Goal: Information Seeking & Learning: Learn about a topic

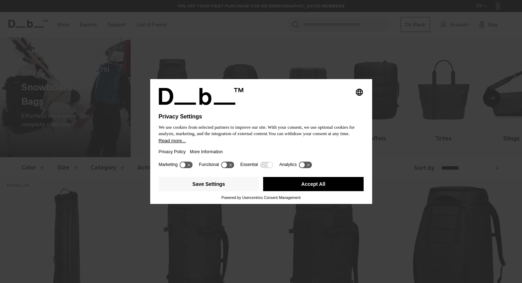
click at [316, 183] on button "Accept All" at bounding box center [313, 184] width 100 height 14
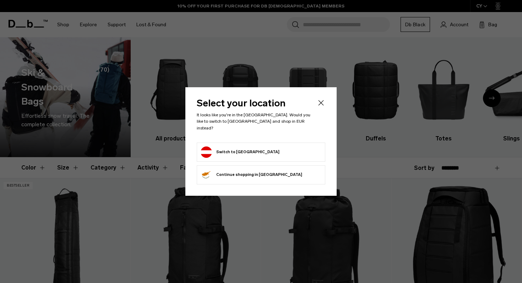
click at [263, 156] on li "Switch to Austria" at bounding box center [261, 152] width 129 height 19
click at [243, 151] on button "Switch to Austria" at bounding box center [240, 152] width 79 height 11
click at [238, 149] on button "Switch to Austria" at bounding box center [240, 152] width 79 height 11
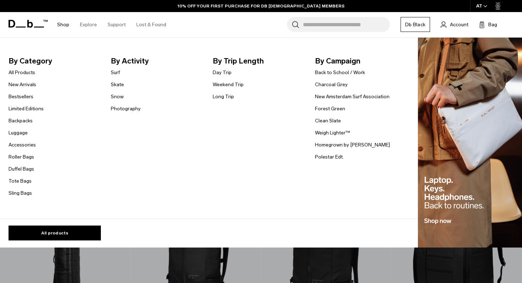
click at [60, 23] on link "Shop" at bounding box center [63, 24] width 12 height 25
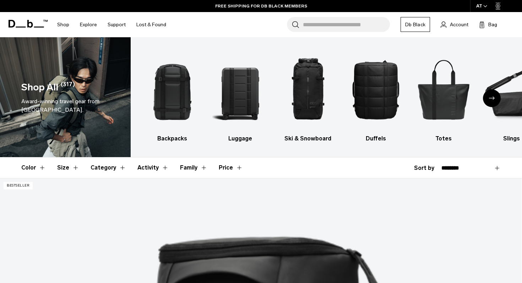
click at [230, 169] on button "Price" at bounding box center [231, 168] width 24 height 21
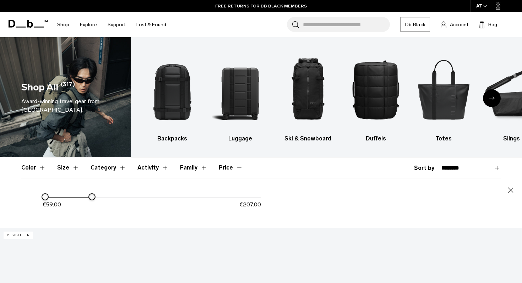
drag, startPoint x: 266, startPoint y: 196, endPoint x: 94, endPoint y: 199, distance: 171.5
click at [94, 198] on div at bounding box center [92, 197] width 6 height 6
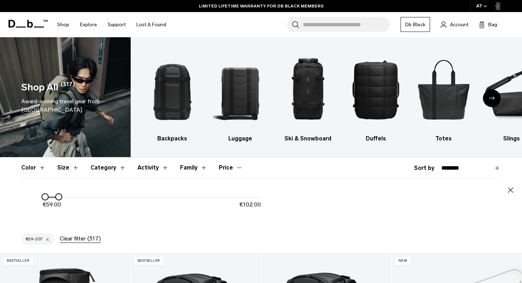
drag, startPoint x: 92, startPoint y: 197, endPoint x: 59, endPoint y: 208, distance: 35.1
click at [59, 208] on div "€ 59.00 € 102.00" at bounding box center [152, 204] width 218 height 22
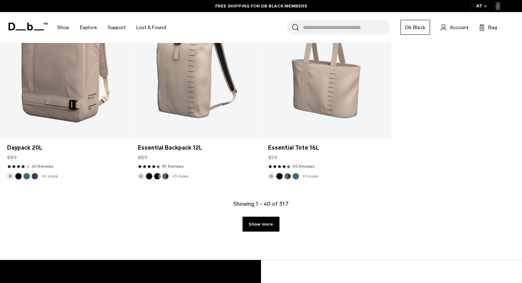
scroll to position [463, 0]
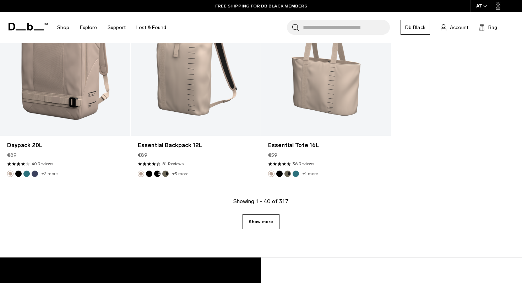
click at [247, 218] on link "Show more" at bounding box center [261, 221] width 37 height 15
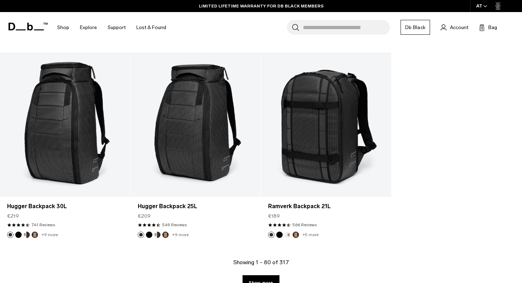
scroll to position [2368, 0]
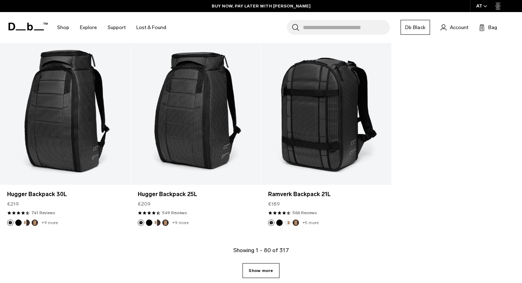
click at [265, 273] on link "Show more" at bounding box center [261, 270] width 37 height 15
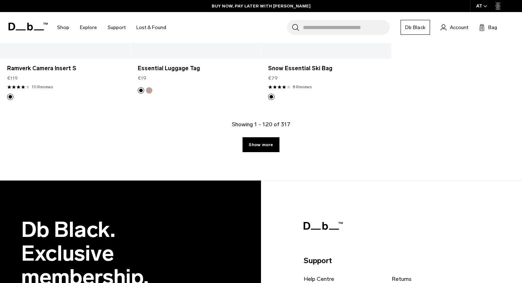
scroll to position [4507, 0]
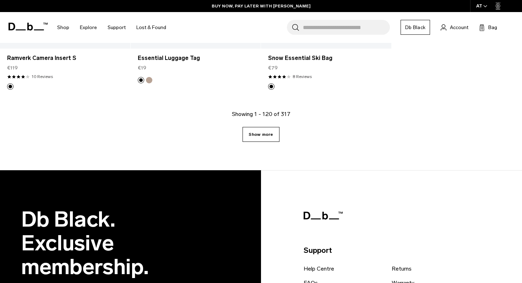
click at [263, 133] on link "Show more" at bounding box center [261, 134] width 37 height 15
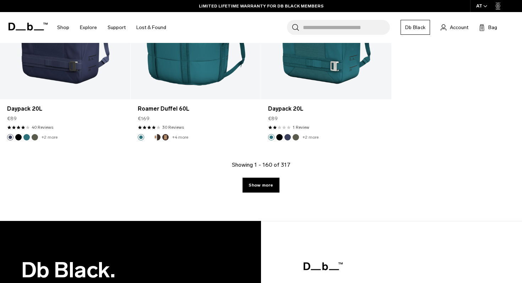
scroll to position [6478, 0]
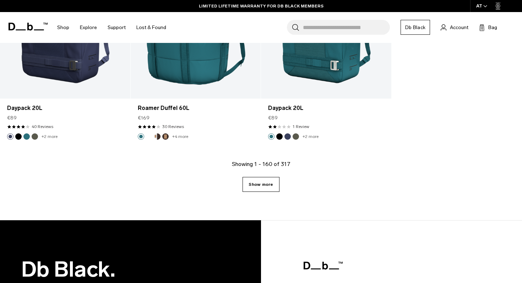
click at [270, 177] on link "Show more" at bounding box center [261, 184] width 37 height 15
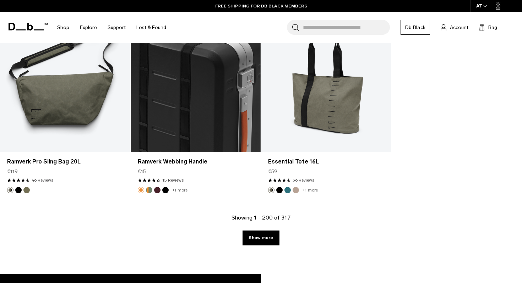
scroll to position [8429, 0]
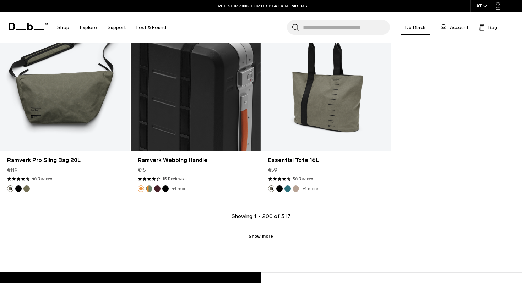
click at [266, 232] on link "Show more" at bounding box center [261, 236] width 37 height 15
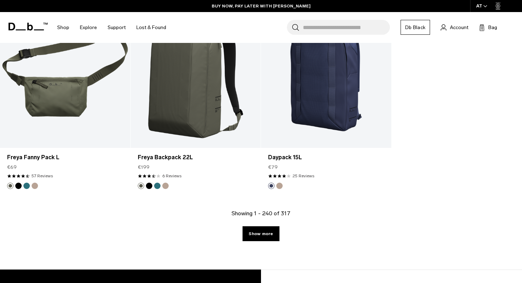
scroll to position [10440, 0]
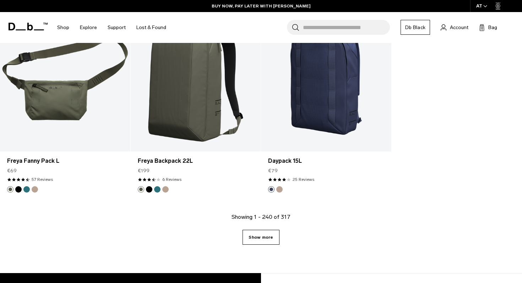
click at [257, 230] on link "Show more" at bounding box center [261, 237] width 37 height 15
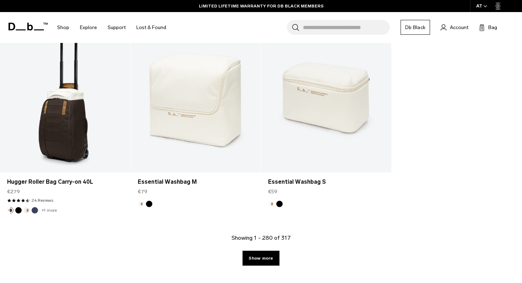
scroll to position [12449, 0]
click at [259, 251] on link "Show more" at bounding box center [261, 258] width 37 height 15
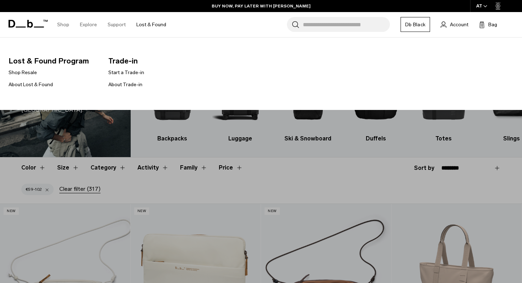
click at [158, 23] on link "Lost & Found" at bounding box center [151, 24] width 30 height 25
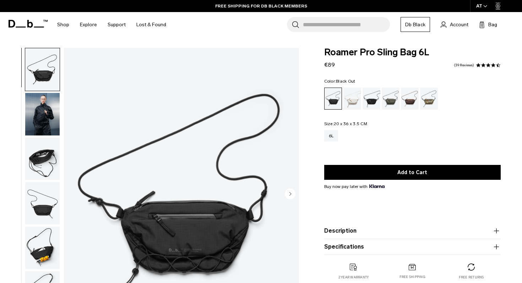
scroll to position [16, 0]
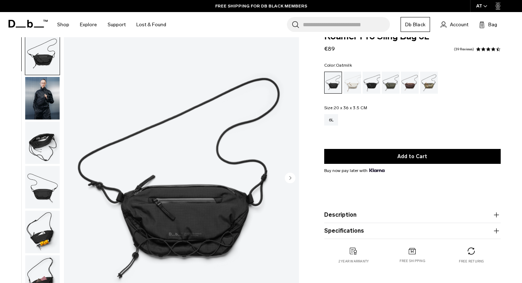
click at [357, 83] on div "Oatmilk" at bounding box center [352, 83] width 18 height 22
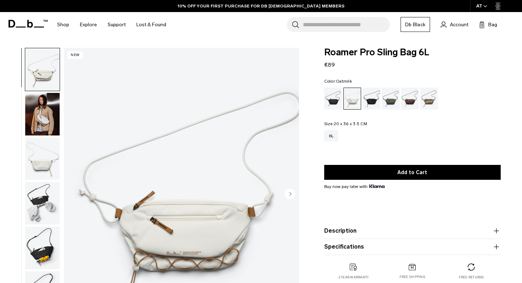
scroll to position [16, 0]
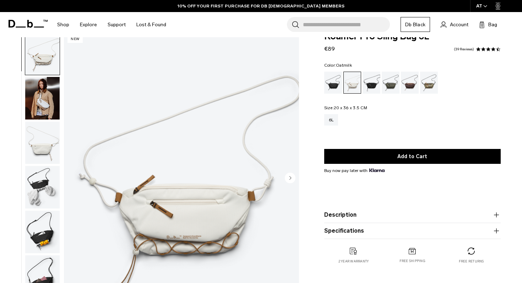
click at [292, 178] on circle "Next slide" at bounding box center [290, 178] width 11 height 11
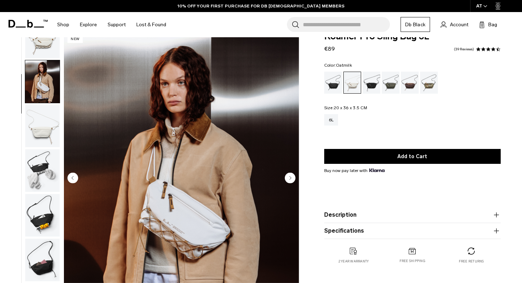
scroll to position [17, 0]
click at [382, 85] on div "Forest Green" at bounding box center [391, 83] width 18 height 22
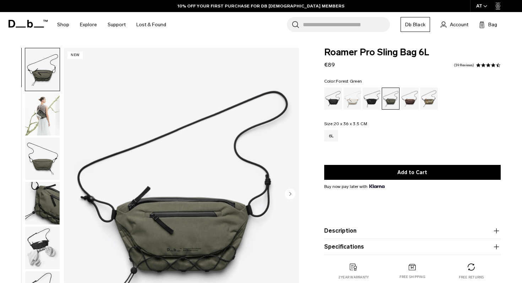
click at [289, 198] on circle "Next slide" at bounding box center [290, 194] width 11 height 11
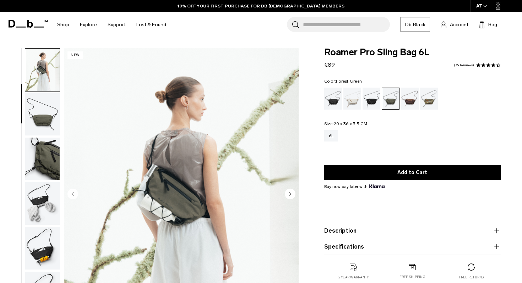
scroll to position [45, 0]
click at [290, 195] on circle "Next slide" at bounding box center [290, 194] width 11 height 11
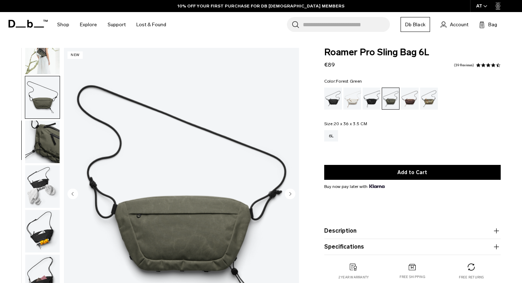
scroll to position [62, 0]
click at [290, 195] on circle "Next slide" at bounding box center [290, 194] width 11 height 11
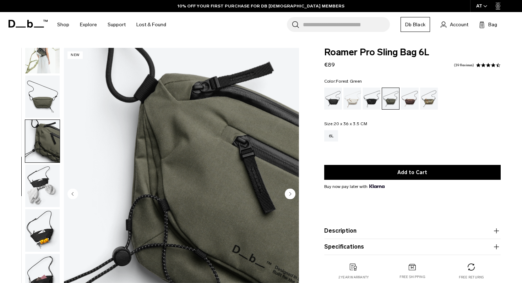
click at [290, 195] on circle "Next slide" at bounding box center [290, 194] width 11 height 11
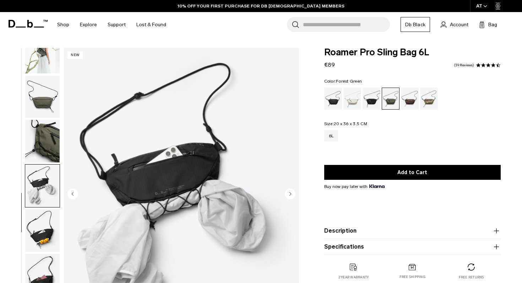
click at [290, 195] on circle "Next slide" at bounding box center [290, 194] width 11 height 11
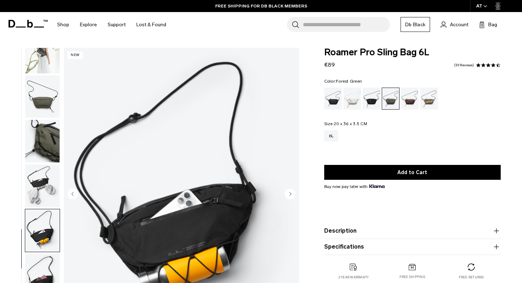
click at [290, 195] on circle "Next slide" at bounding box center [290, 194] width 11 height 11
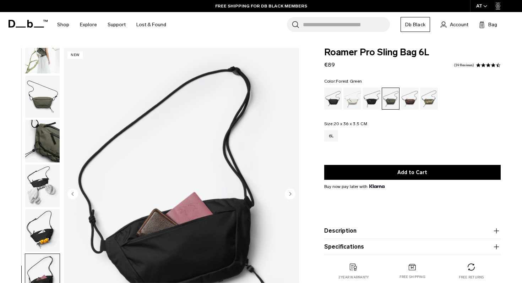
click at [290, 195] on circle "Next slide" at bounding box center [290, 194] width 11 height 11
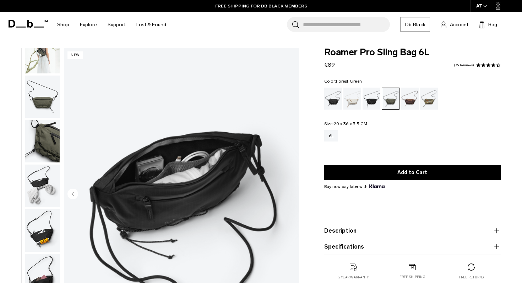
click at [290, 195] on img "8 / 8" at bounding box center [181, 195] width 235 height 294
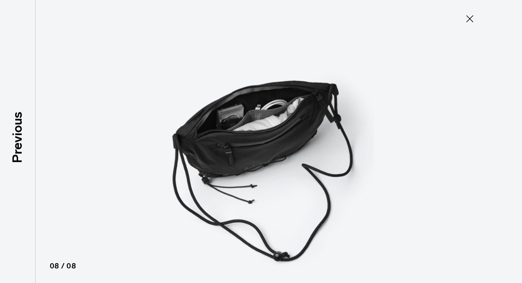
click at [471, 22] on icon at bounding box center [469, 18] width 11 height 11
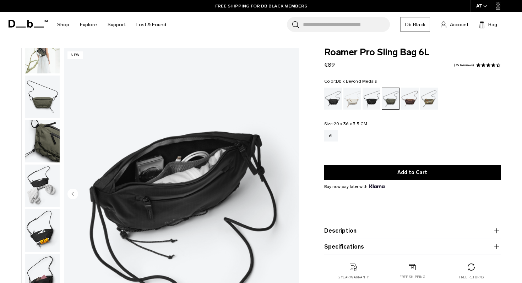
click at [423, 96] on div "Db x Beyond Medals" at bounding box center [429, 99] width 18 height 22
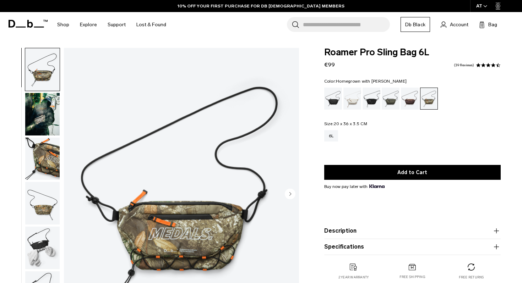
click at [416, 101] on div "Homegrown with Lu" at bounding box center [410, 99] width 18 height 22
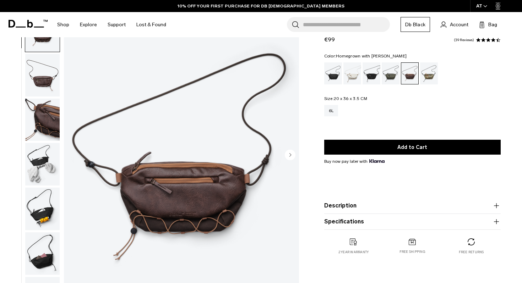
scroll to position [41, 0]
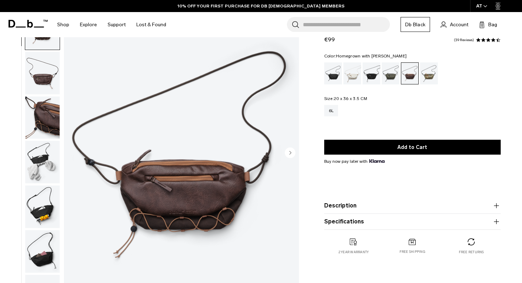
click at [288, 152] on circle "Next slide" at bounding box center [290, 152] width 11 height 11
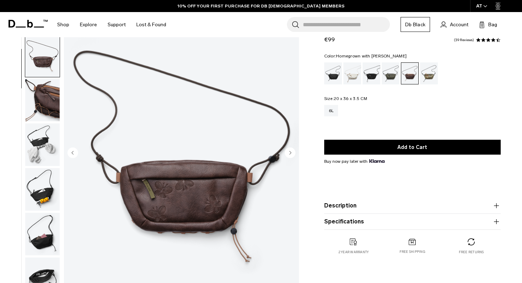
scroll to position [0, 0]
click at [288, 152] on circle "Next slide" at bounding box center [290, 152] width 11 height 11
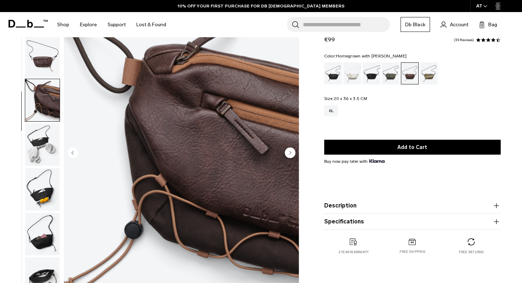
click at [288, 152] on circle "Next slide" at bounding box center [290, 152] width 11 height 11
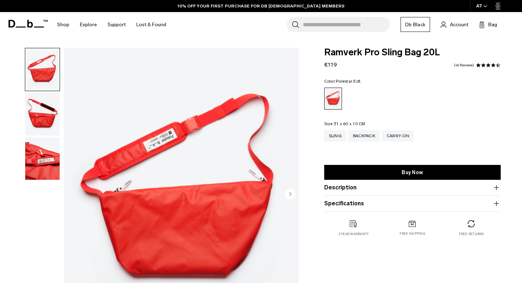
scroll to position [32, 0]
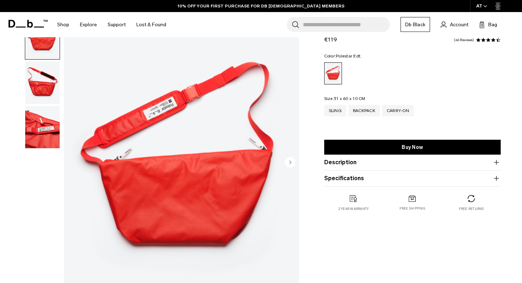
click at [290, 163] on icon "Next slide" at bounding box center [290, 162] width 2 height 3
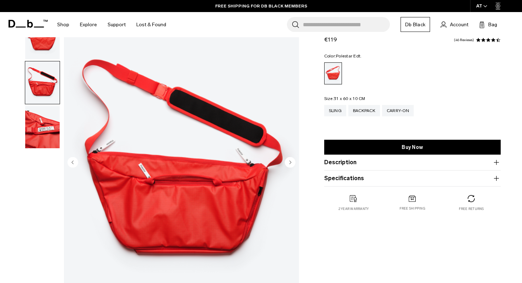
click at [290, 163] on icon "Next slide" at bounding box center [290, 162] width 2 height 3
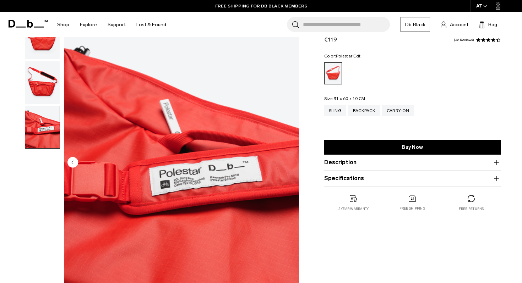
click at [290, 163] on img "3 / 3" at bounding box center [181, 163] width 235 height 294
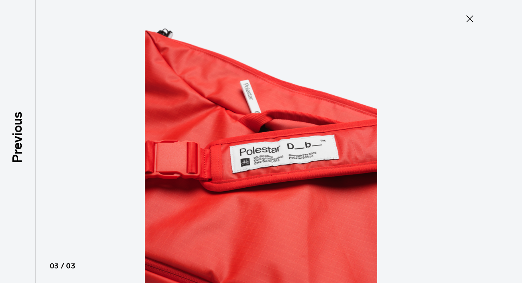
click at [467, 16] on icon at bounding box center [469, 18] width 7 height 7
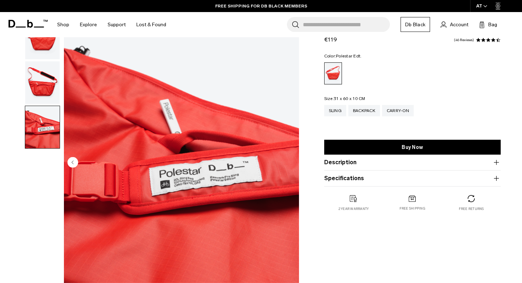
click at [281, 179] on img "3 / 3" at bounding box center [181, 163] width 235 height 294
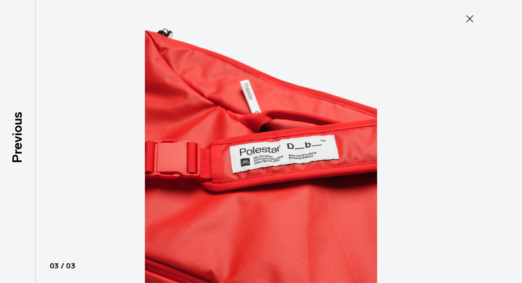
click at [467, 19] on icon at bounding box center [469, 18] width 11 height 11
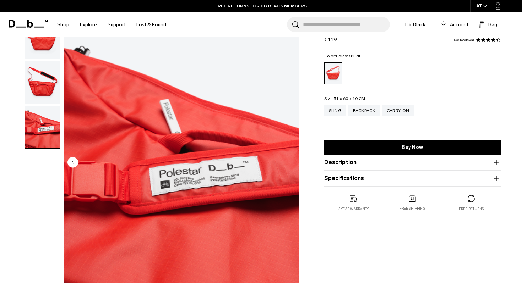
click at [50, 92] on img "button" at bounding box center [42, 82] width 34 height 43
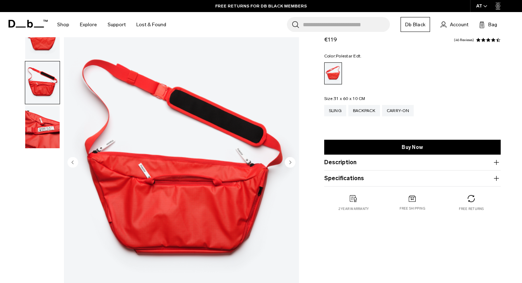
scroll to position [0, 0]
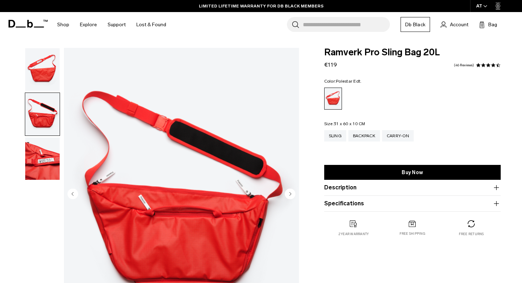
click at [483, 69] on div "4.3 star rating 46 Reviews" at bounding box center [476, 66] width 49 height 6
click at [481, 65] on span at bounding box center [483, 65] width 5 height 5
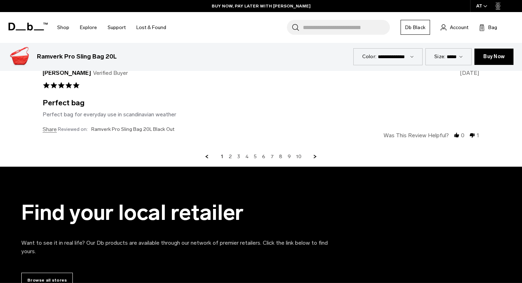
scroll to position [2137, 0]
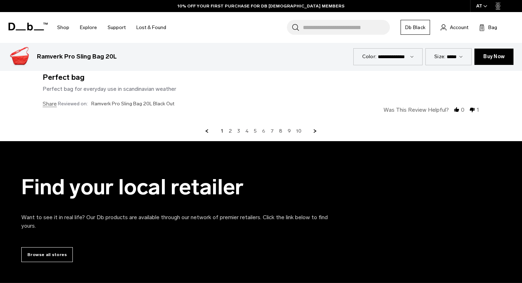
click at [263, 131] on link "6" at bounding box center [263, 131] width 3 height 6
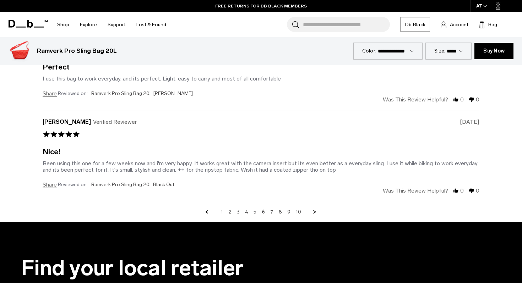
scroll to position [2067, 0]
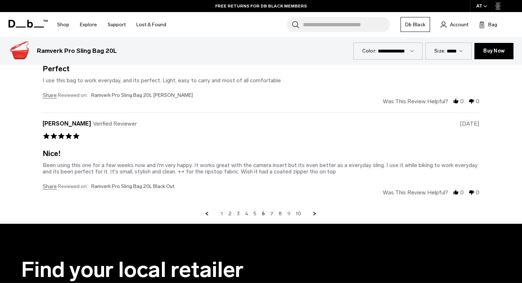
click at [288, 213] on link "9" at bounding box center [288, 214] width 3 height 6
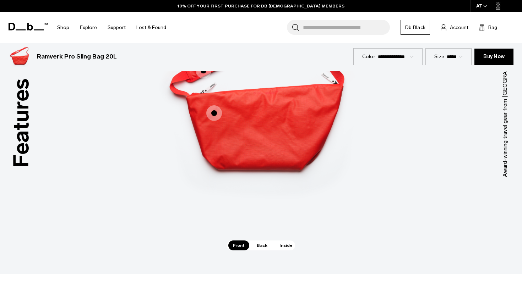
scroll to position [927, 0]
click at [258, 247] on span "Back" at bounding box center [262, 245] width 20 height 10
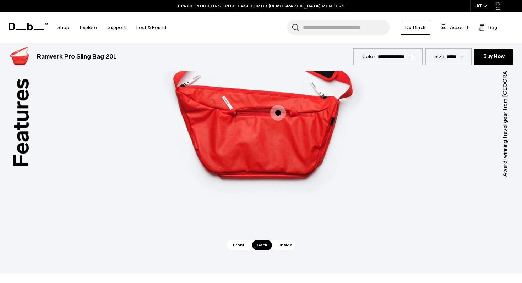
click at [285, 245] on span "Inside" at bounding box center [286, 245] width 22 height 10
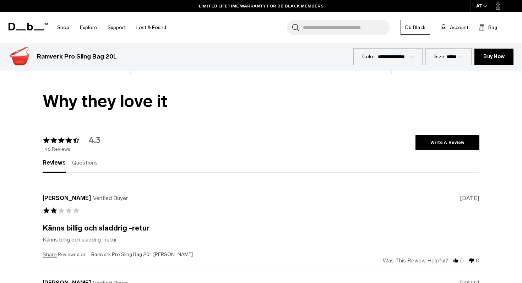
scroll to position [1648, 0]
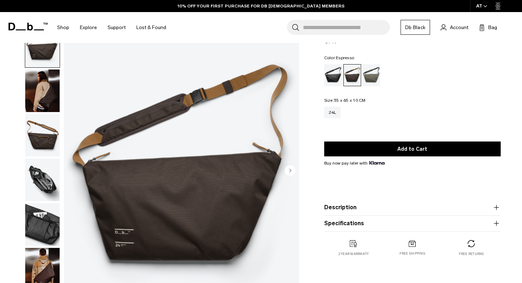
scroll to position [23, 0]
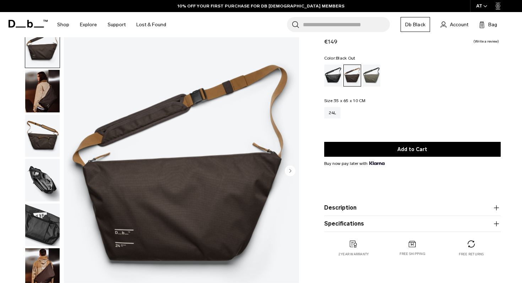
click at [335, 75] on div "Black Out" at bounding box center [333, 76] width 18 height 22
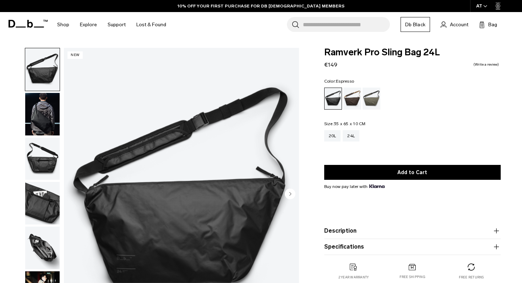
click at [350, 94] on div "Espresso" at bounding box center [352, 99] width 18 height 22
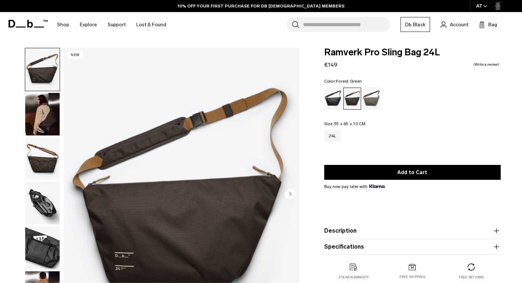
click at [371, 98] on div "Forest Green" at bounding box center [372, 99] width 18 height 22
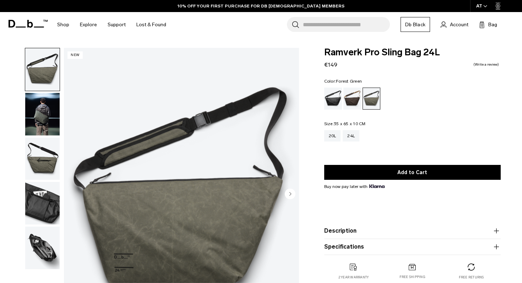
click at [40, 111] on img "button" at bounding box center [42, 114] width 34 height 43
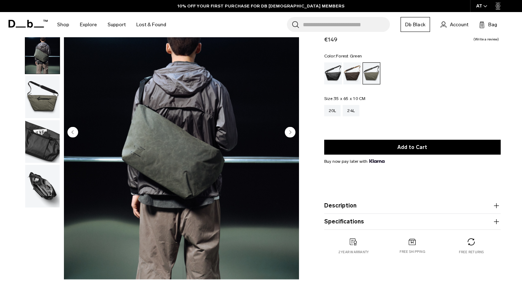
scroll to position [62, 0]
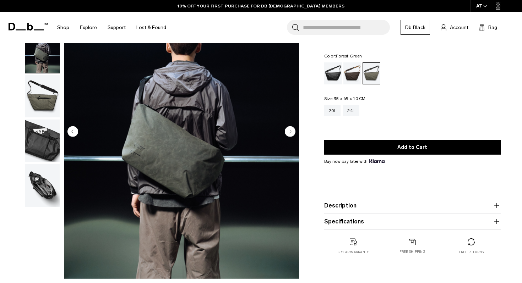
click at [287, 130] on circle "Next slide" at bounding box center [290, 131] width 11 height 11
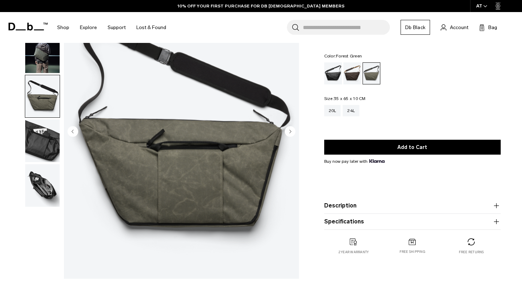
click at [287, 130] on circle "Next slide" at bounding box center [290, 131] width 11 height 11
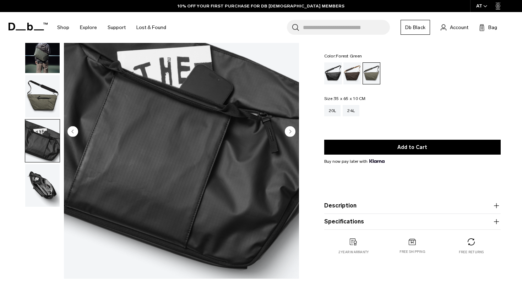
click at [287, 130] on circle "Next slide" at bounding box center [290, 131] width 11 height 11
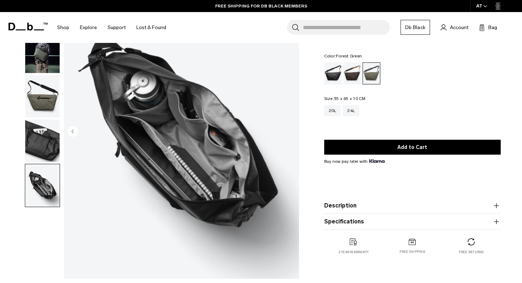
click at [287, 130] on img "5 / 5" at bounding box center [181, 132] width 235 height 294
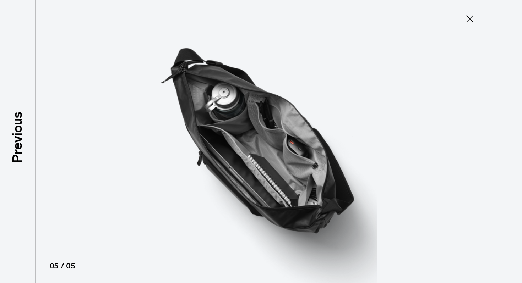
click at [467, 20] on icon at bounding box center [469, 18] width 11 height 11
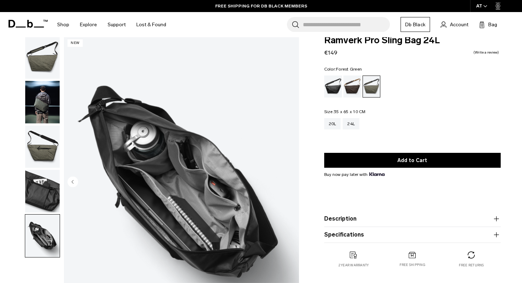
scroll to position [9, 0]
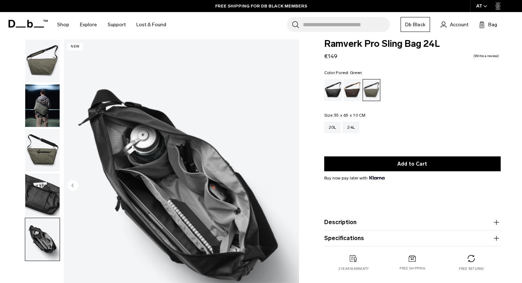
click at [48, 115] on img "button" at bounding box center [42, 106] width 34 height 43
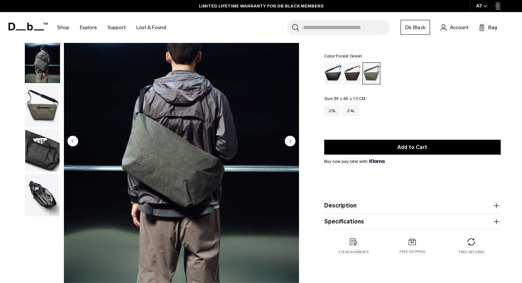
scroll to position [0, 0]
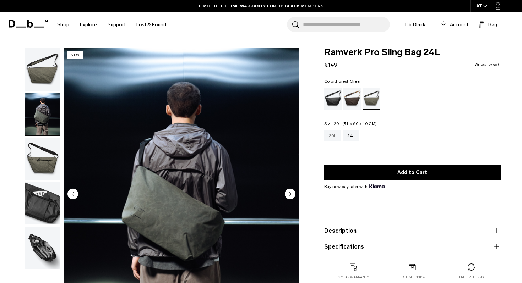
click at [333, 136] on div "20L" at bounding box center [332, 135] width 17 height 11
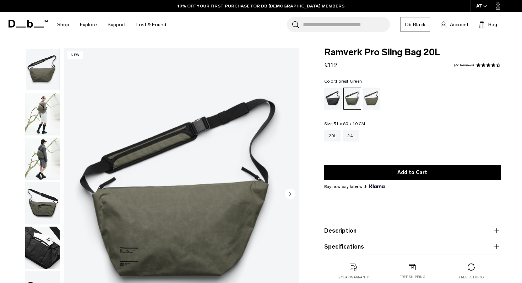
click at [47, 115] on img "button" at bounding box center [42, 114] width 34 height 43
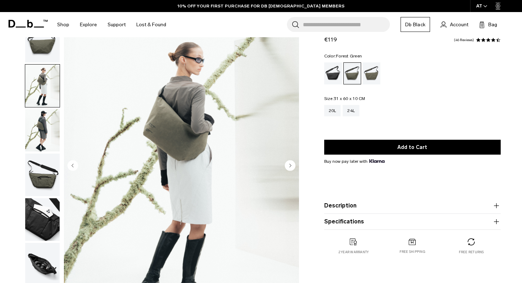
scroll to position [29, 0]
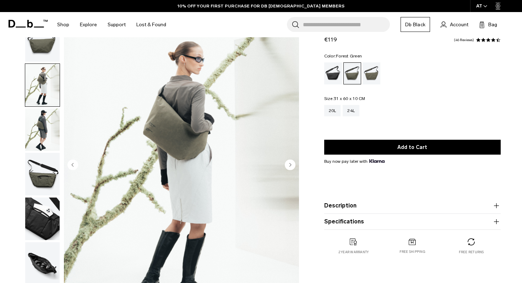
click at [45, 127] on img "button" at bounding box center [42, 130] width 34 height 43
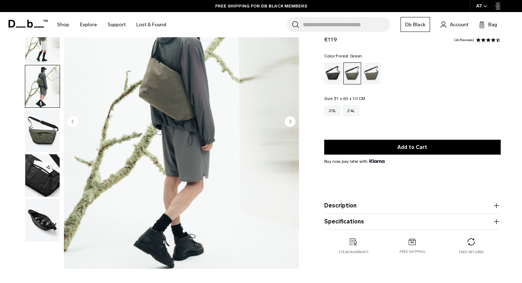
scroll to position [92, 0]
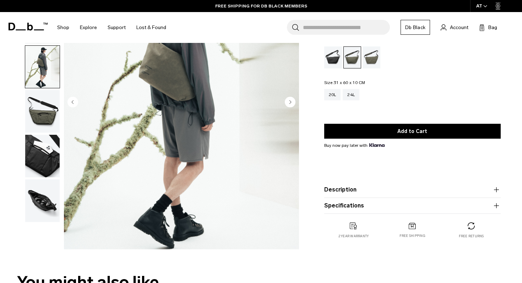
click at [47, 111] on img "button" at bounding box center [42, 111] width 34 height 43
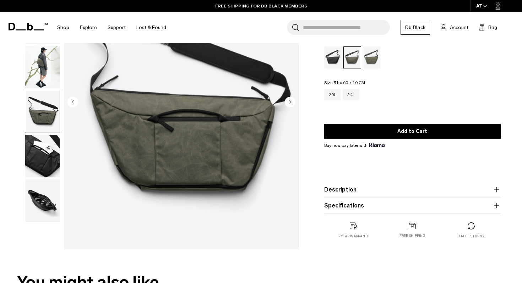
click at [47, 154] on img "button" at bounding box center [42, 156] width 34 height 43
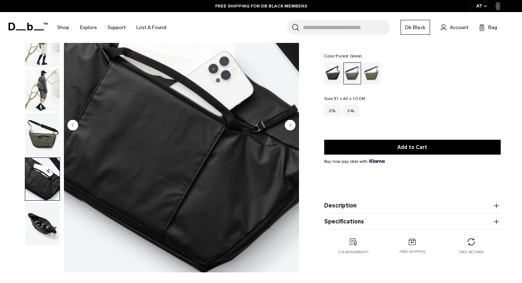
scroll to position [69, 0]
click at [44, 217] on img "button" at bounding box center [42, 224] width 34 height 43
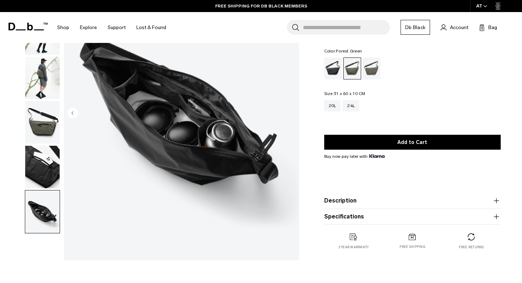
scroll to position [0, 0]
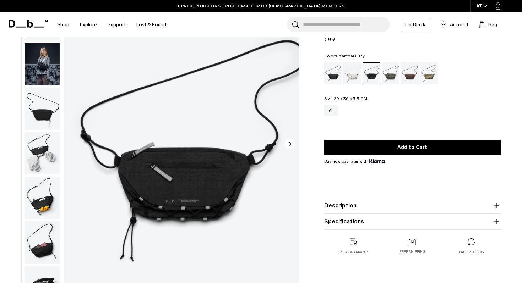
click at [26, 194] on img "button" at bounding box center [42, 198] width 34 height 43
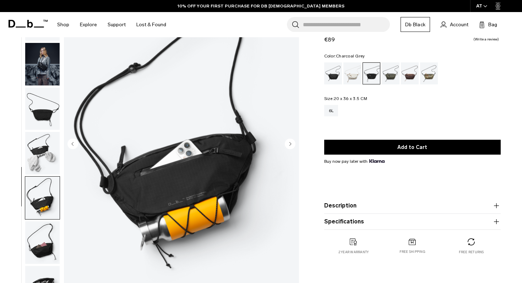
scroll to position [17, 0]
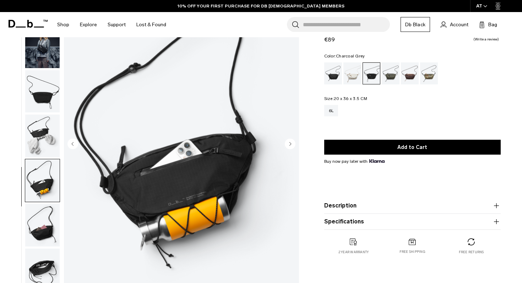
click at [50, 62] on img "button" at bounding box center [42, 47] width 34 height 43
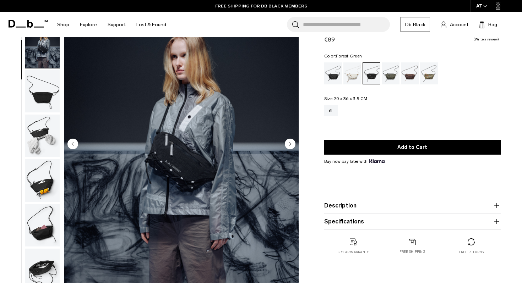
click at [392, 75] on div "Forest Green" at bounding box center [391, 73] width 18 height 22
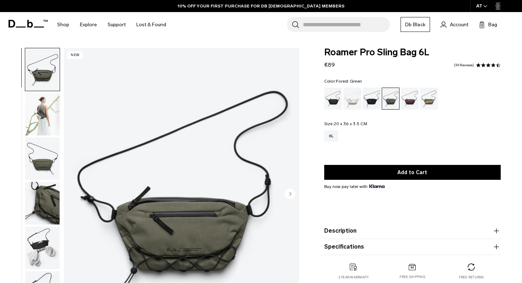
click at [293, 196] on circle "Next slide" at bounding box center [290, 194] width 11 height 11
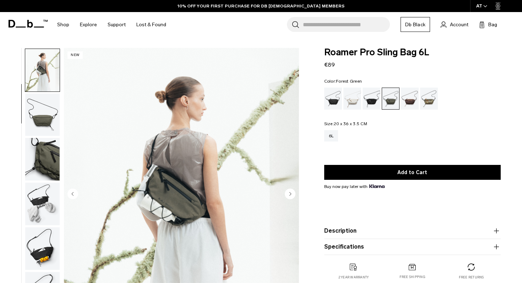
scroll to position [45, 0]
click at [293, 196] on circle "Next slide" at bounding box center [290, 194] width 11 height 11
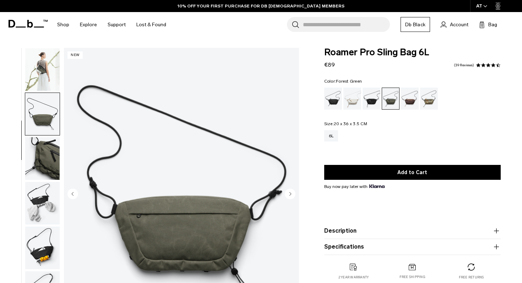
scroll to position [62, 0]
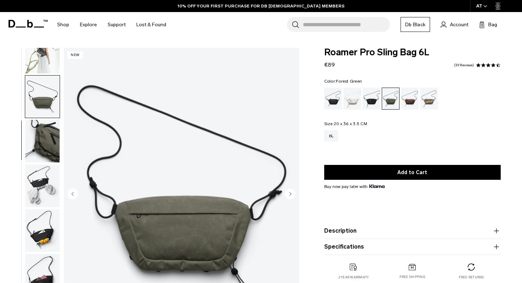
click at [293, 196] on circle "Next slide" at bounding box center [290, 194] width 11 height 11
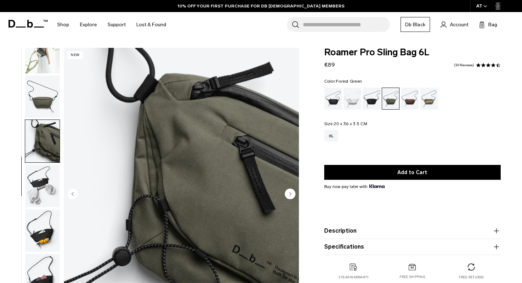
click at [293, 196] on circle "Next slide" at bounding box center [290, 194] width 11 height 11
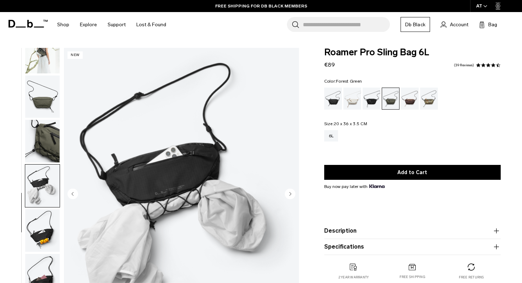
click at [293, 196] on circle "Next slide" at bounding box center [290, 194] width 11 height 11
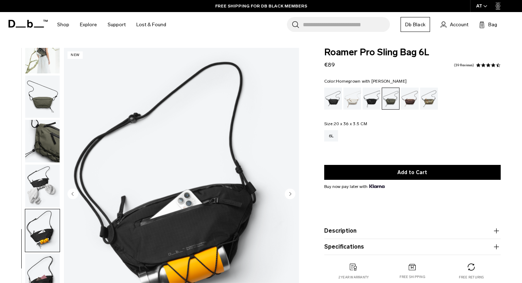
click at [412, 96] on div "Homegrown with Lu" at bounding box center [410, 99] width 18 height 22
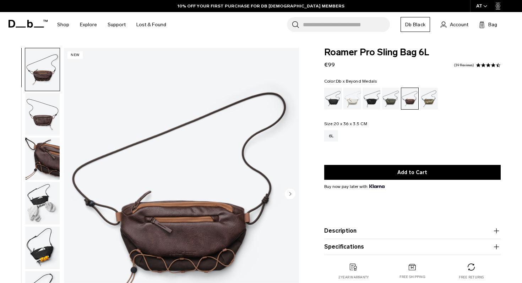
click at [428, 100] on div "Db x Beyond Medals" at bounding box center [429, 99] width 18 height 22
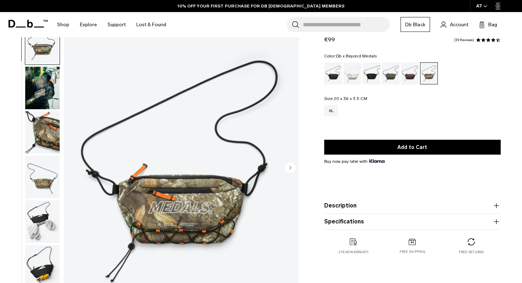
scroll to position [27, 0]
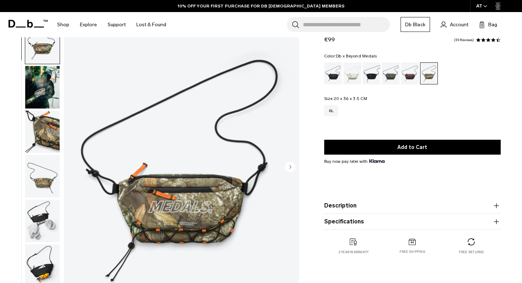
click at [47, 75] on img "button" at bounding box center [42, 87] width 34 height 43
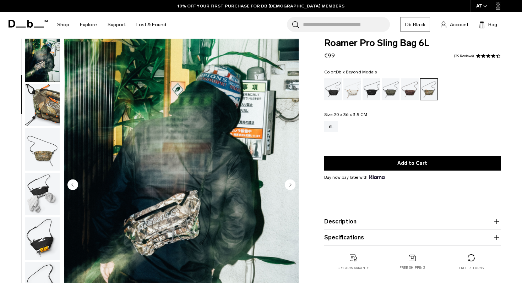
scroll to position [1, 0]
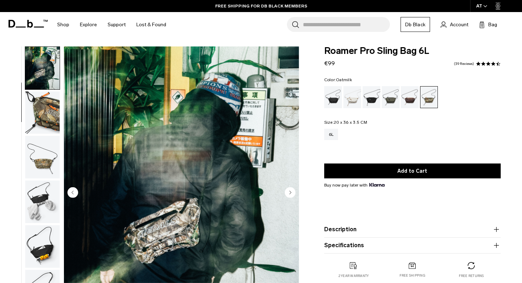
click at [352, 103] on div "Oatmilk" at bounding box center [352, 97] width 18 height 22
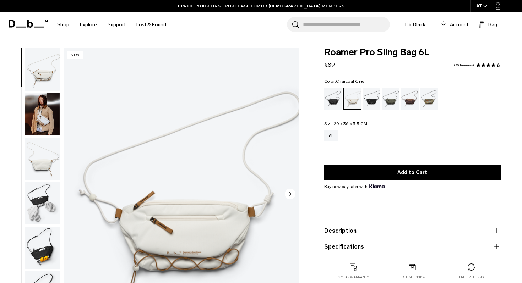
click at [372, 103] on div "Charcoal Grey" at bounding box center [372, 99] width 18 height 22
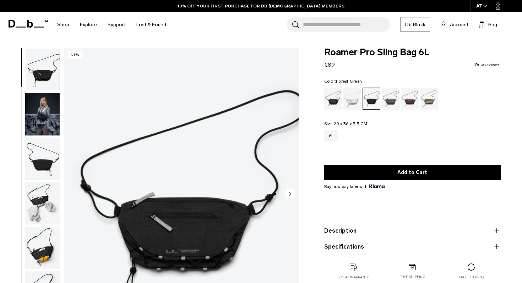
click at [399, 94] on div "Forest Green" at bounding box center [391, 99] width 18 height 22
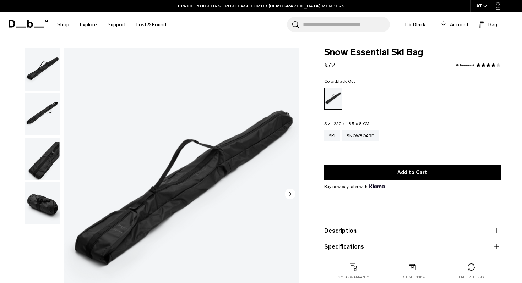
click at [47, 108] on img "button" at bounding box center [42, 114] width 34 height 43
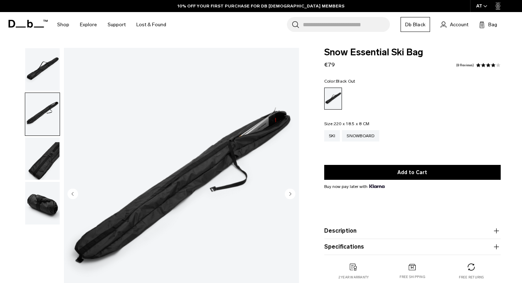
click at [44, 138] on img "button" at bounding box center [42, 159] width 34 height 43
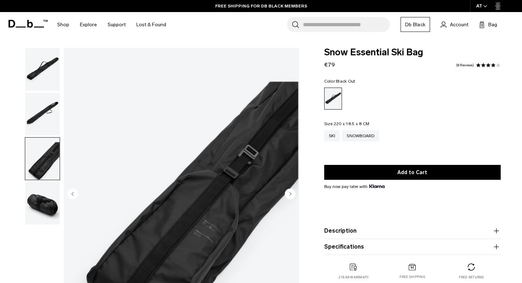
click at [44, 207] on img "button" at bounding box center [42, 203] width 34 height 43
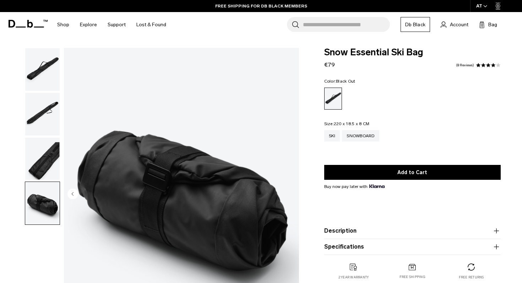
click at [44, 171] on img "button" at bounding box center [42, 159] width 34 height 43
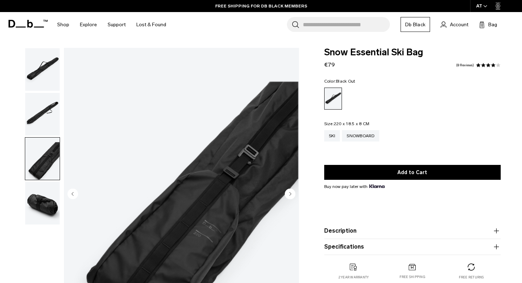
click at [48, 115] on img "button" at bounding box center [42, 114] width 34 height 43
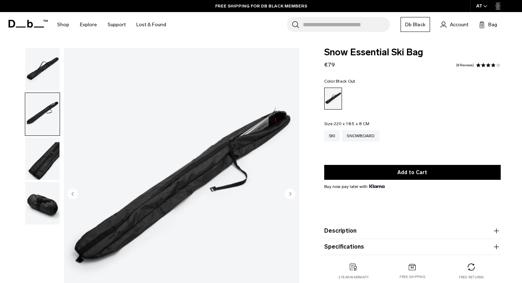
click at [47, 79] on img "button" at bounding box center [42, 69] width 34 height 43
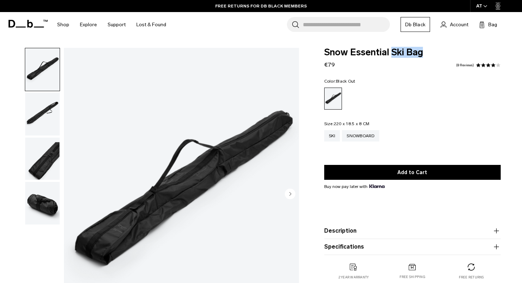
drag, startPoint x: 424, startPoint y: 55, endPoint x: 393, endPoint y: 55, distance: 30.9
click at [393, 55] on span "Snow Essential Ski Bag" at bounding box center [412, 52] width 176 height 9
copy span "Ski Bag"
click at [334, 23] on input "Search for Bags, Luggage..." at bounding box center [346, 24] width 87 height 15
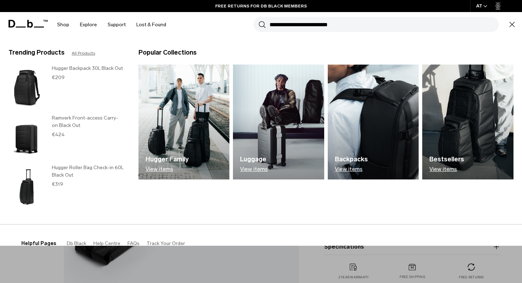
paste input "*******"
type input "*******"
click at [258, 21] on button "Search" at bounding box center [261, 25] width 7 height 8
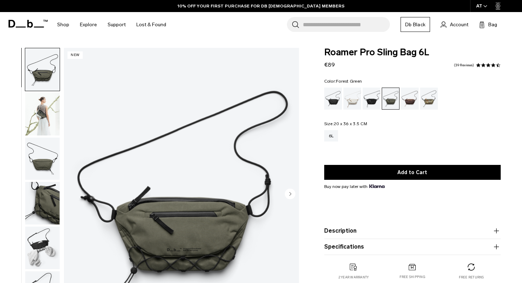
click at [292, 194] on circle "Next slide" at bounding box center [290, 194] width 11 height 11
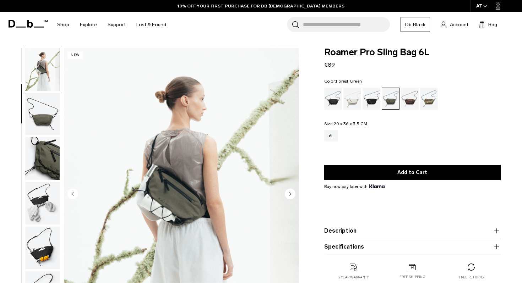
click at [292, 194] on circle "Next slide" at bounding box center [290, 194] width 11 height 11
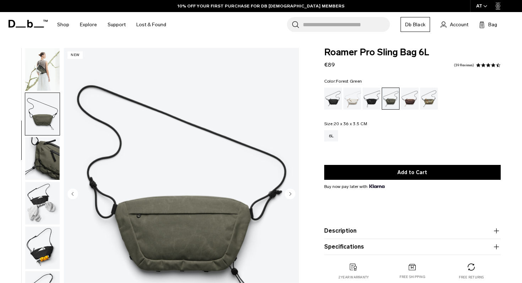
scroll to position [62, 0]
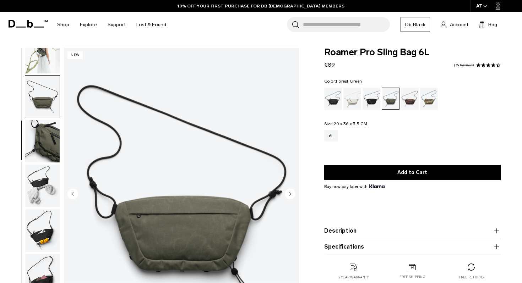
click at [292, 194] on circle "Next slide" at bounding box center [290, 194] width 11 height 11
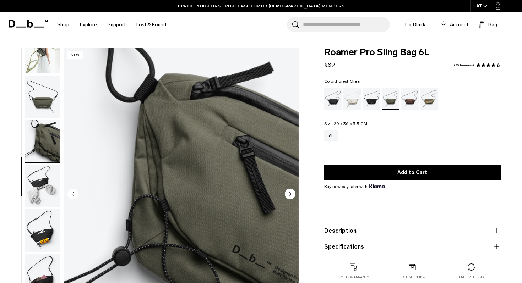
click at [292, 194] on circle "Next slide" at bounding box center [290, 194] width 11 height 11
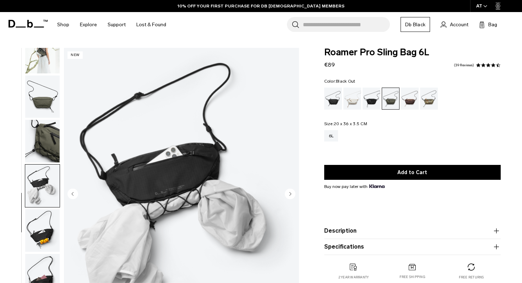
click at [330, 105] on div "Black Out" at bounding box center [333, 99] width 18 height 22
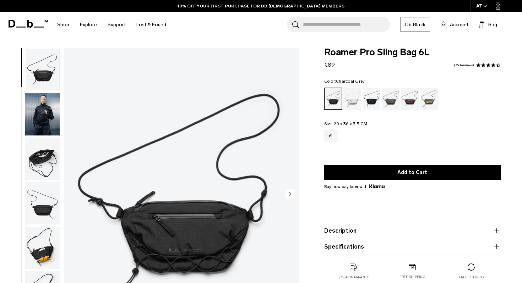
click at [369, 101] on div "Charcoal Grey" at bounding box center [372, 99] width 18 height 22
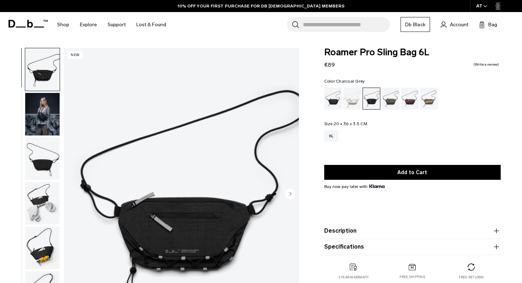
click at [48, 120] on img "button" at bounding box center [42, 114] width 34 height 43
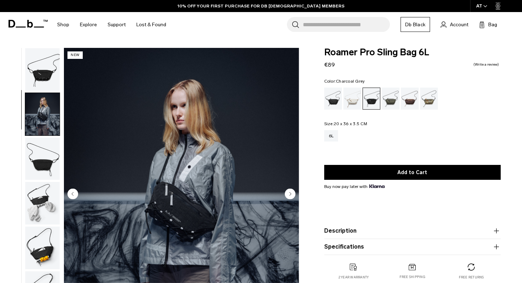
scroll to position [17, 0]
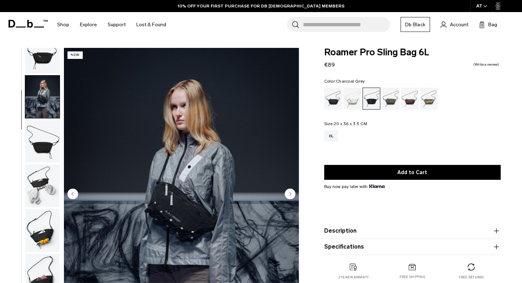
click at [47, 135] on img "button" at bounding box center [42, 141] width 34 height 43
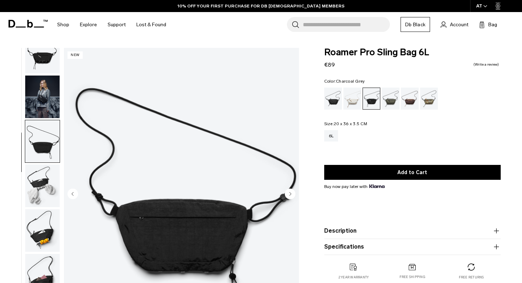
click at [51, 181] on img "button" at bounding box center [42, 186] width 34 height 43
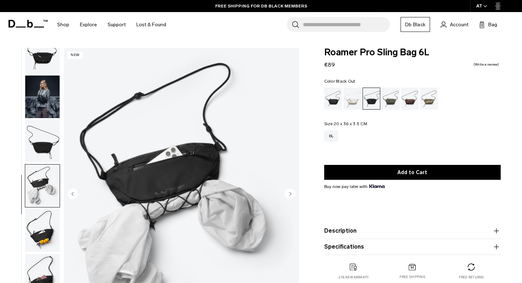
click at [335, 102] on div "Black Out" at bounding box center [333, 99] width 18 height 22
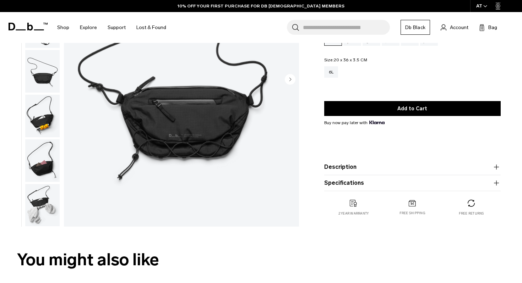
scroll to position [115, 0]
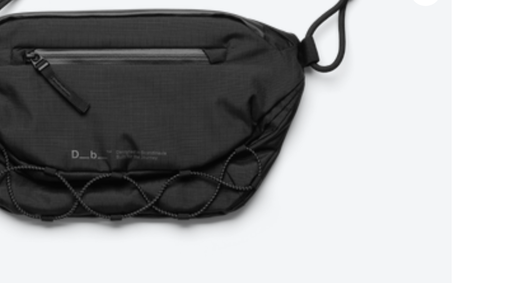
click at [219, 125] on img "1 / 7" at bounding box center [181, 80] width 235 height 294
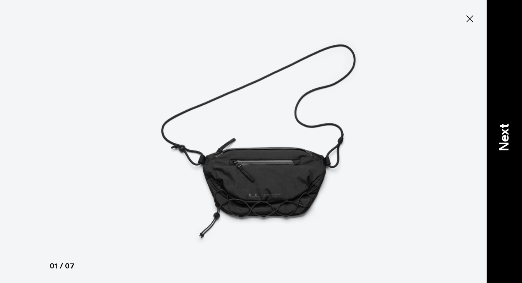
click at [503, 145] on p "Next" at bounding box center [504, 137] width 19 height 28
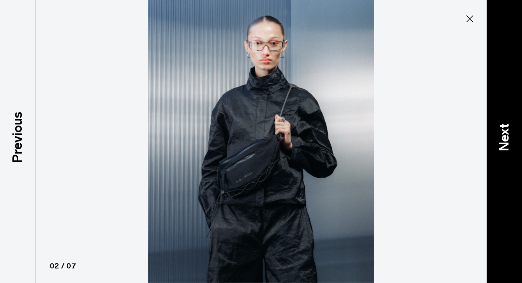
click at [503, 145] on p "Next" at bounding box center [504, 137] width 19 height 28
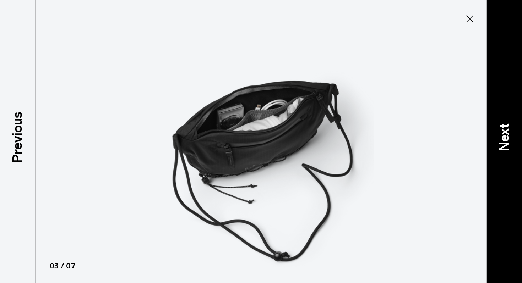
click at [503, 145] on p "Next" at bounding box center [504, 137] width 19 height 28
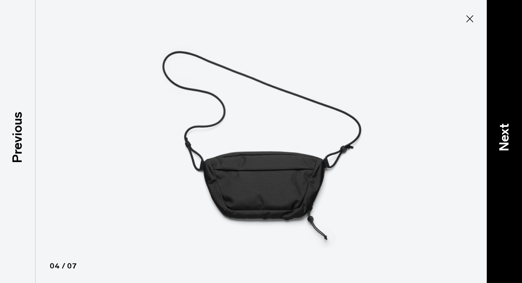
click at [503, 145] on p "Next" at bounding box center [504, 137] width 19 height 28
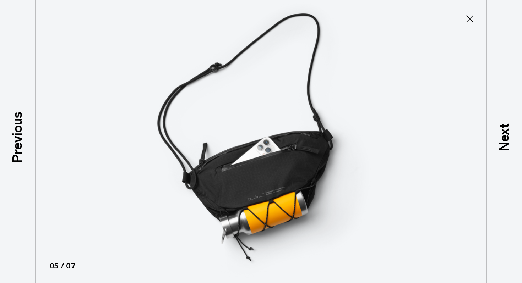
click at [472, 20] on icon at bounding box center [469, 18] width 11 height 11
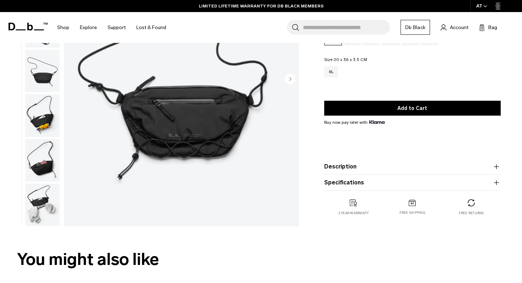
scroll to position [47, 0]
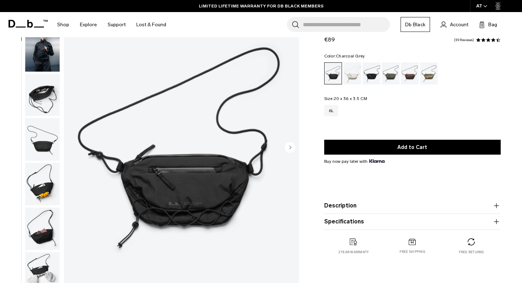
click at [370, 74] on div "Charcoal Grey" at bounding box center [372, 73] width 18 height 22
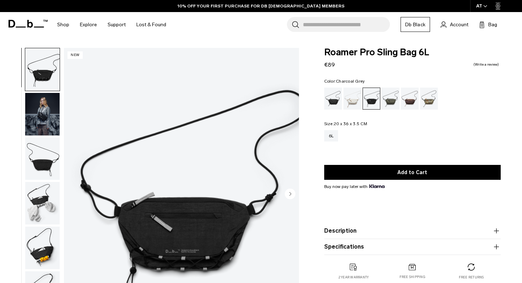
click at [230, 191] on img "1 / 7" at bounding box center [181, 195] width 235 height 294
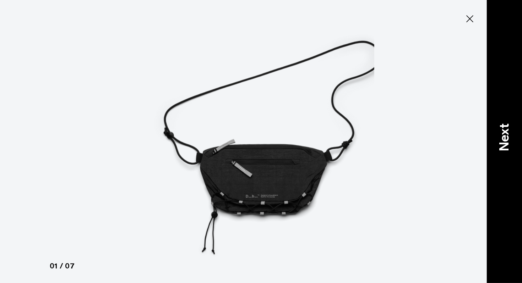
click at [508, 119] on div "Next" at bounding box center [504, 141] width 36 height 283
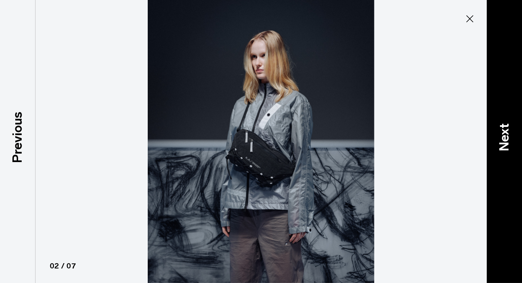
click at [508, 119] on div "Next" at bounding box center [504, 141] width 36 height 283
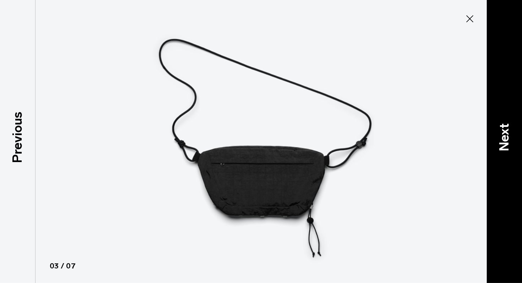
click at [508, 119] on div "Next" at bounding box center [504, 141] width 36 height 283
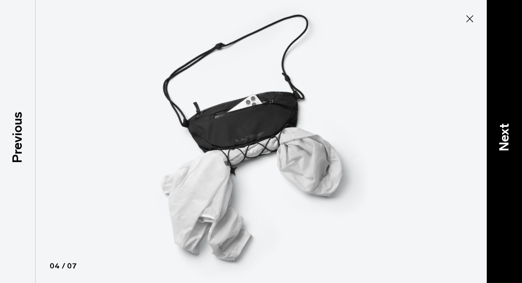
click at [508, 119] on div "Next" at bounding box center [504, 141] width 36 height 283
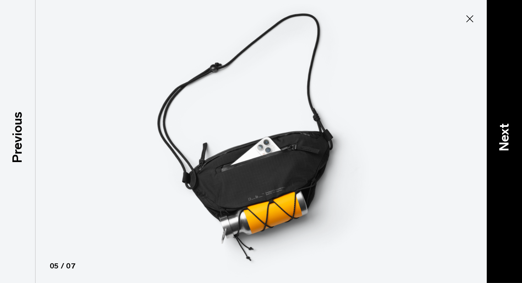
click at [508, 119] on div "Next" at bounding box center [504, 141] width 36 height 283
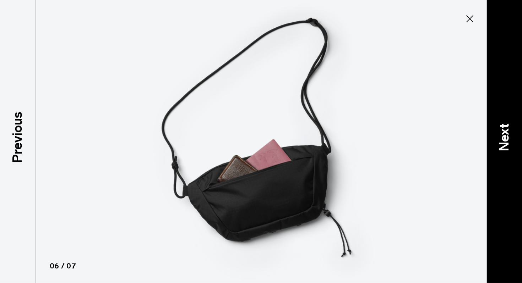
click at [508, 119] on div "Next" at bounding box center [504, 141] width 36 height 283
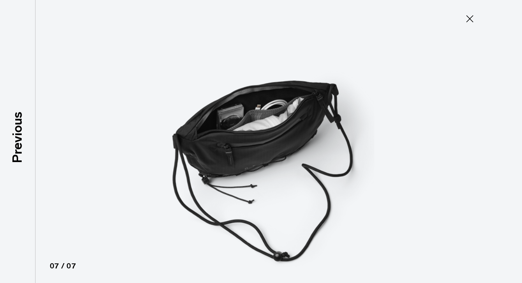
click at [508, 119] on div at bounding box center [261, 141] width 522 height 283
click at [472, 20] on icon at bounding box center [469, 18] width 11 height 11
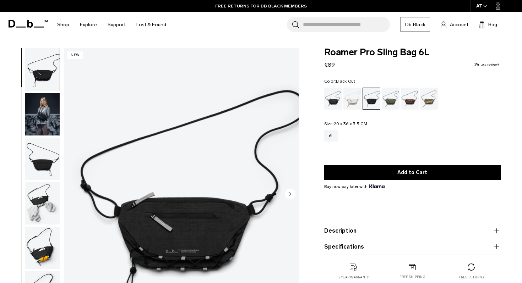
click at [337, 100] on div "Black Out" at bounding box center [333, 99] width 18 height 22
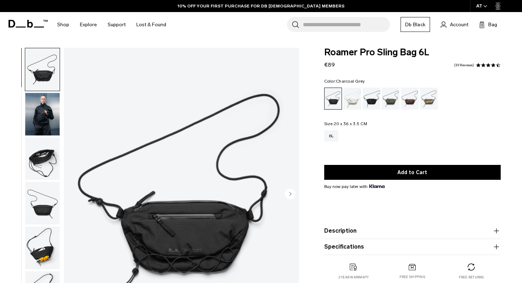
click at [371, 98] on div "Charcoal Grey" at bounding box center [372, 99] width 18 height 22
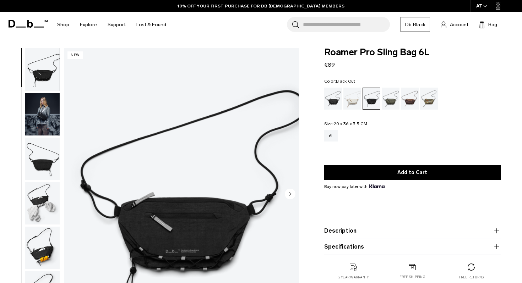
click at [336, 101] on div "Black Out" at bounding box center [333, 99] width 18 height 22
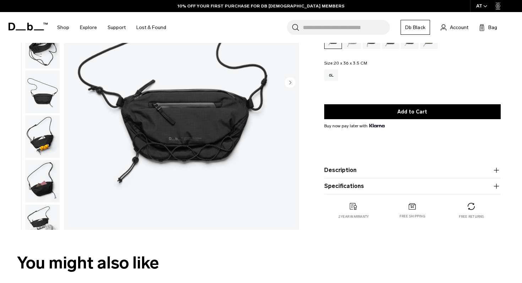
scroll to position [141, 0]
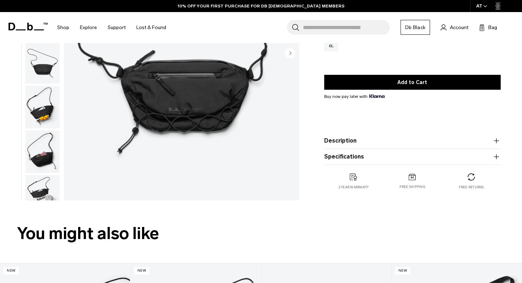
click at [370, 137] on button "Description" at bounding box center [412, 141] width 176 height 9
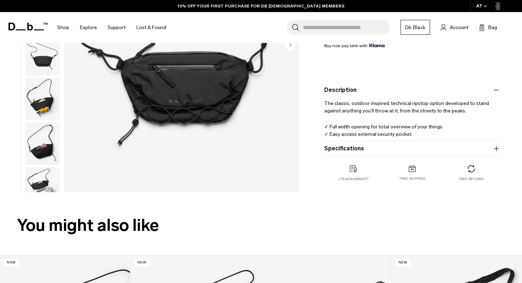
scroll to position [151, 0]
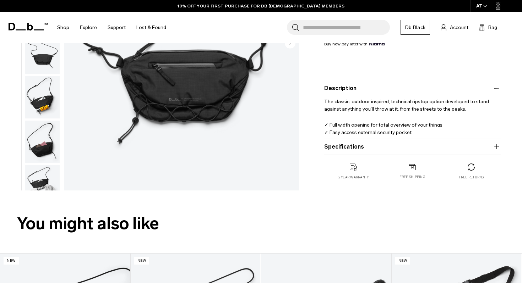
click at [366, 146] on button "Specifications" at bounding box center [412, 147] width 176 height 9
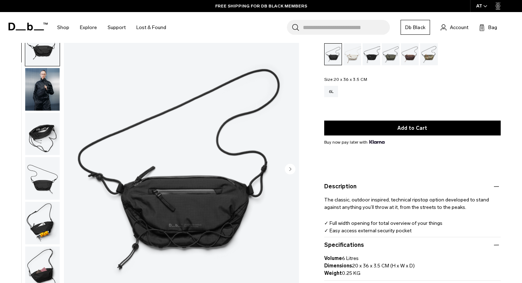
scroll to position [0, 0]
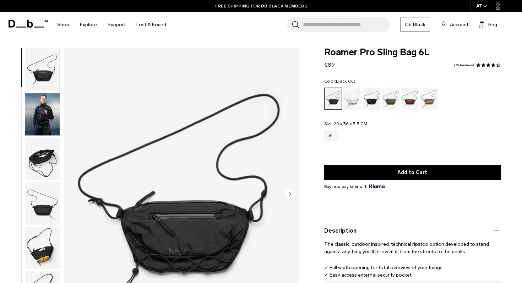
click at [483, 61] on div "Roamer Pro Sling Bag 6L €89 4.7 star rating 39 Reviews" at bounding box center [412, 58] width 176 height 21
click at [483, 65] on span at bounding box center [483, 65] width 5 height 5
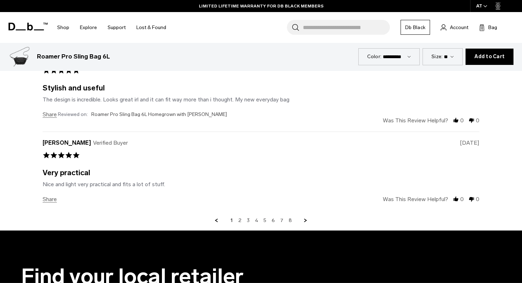
scroll to position [2049, 0]
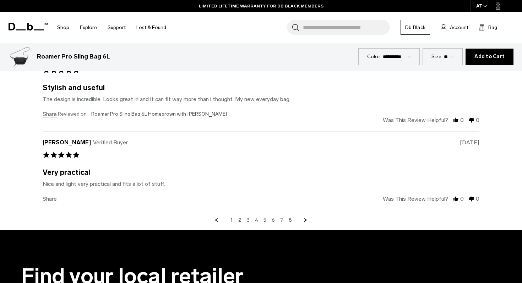
click at [282, 221] on link "7" at bounding box center [281, 220] width 3 height 6
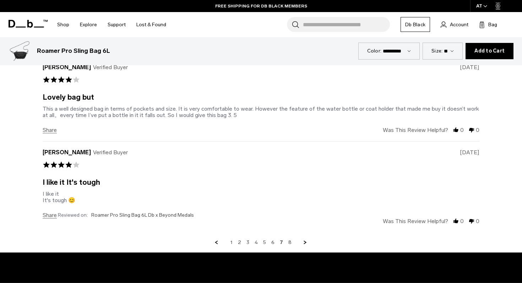
scroll to position [2036, 0]
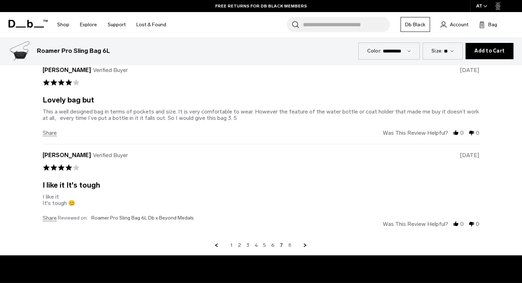
click at [290, 245] on link "8" at bounding box center [289, 246] width 3 height 6
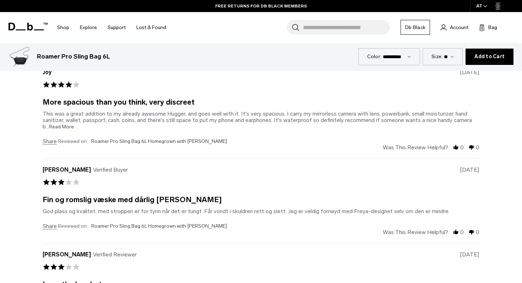
scroll to position [1873, 0]
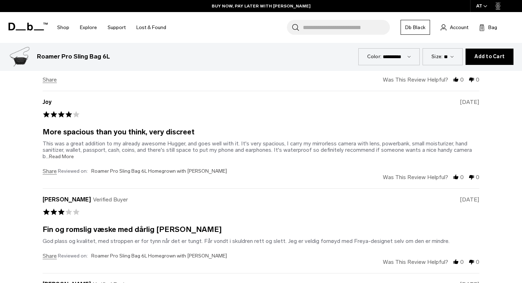
click at [61, 157] on span "...Read More" at bounding box center [60, 157] width 28 height 6
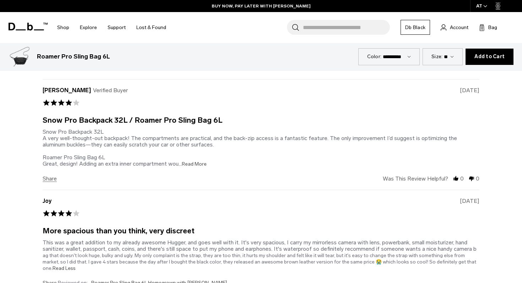
scroll to position [1776, 0]
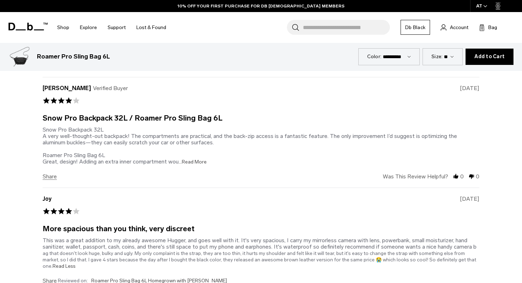
click at [197, 159] on span "...Read More" at bounding box center [193, 162] width 28 height 6
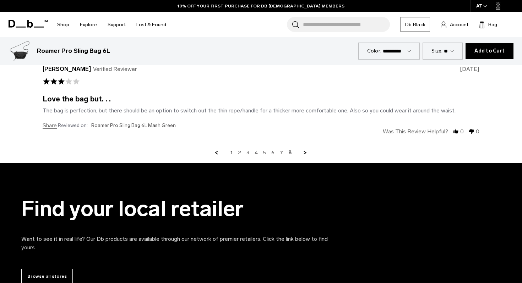
scroll to position [2117, 0]
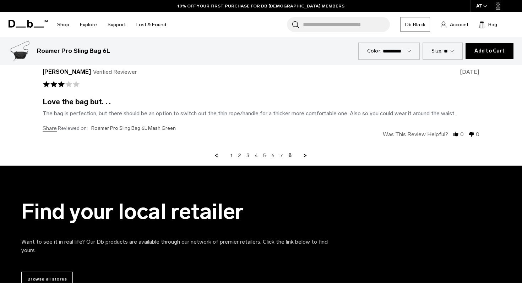
click at [272, 153] on link "6" at bounding box center [272, 156] width 3 height 6
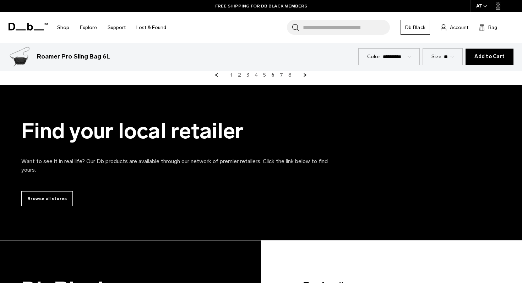
click at [257, 77] on link "4" at bounding box center [256, 75] width 3 height 6
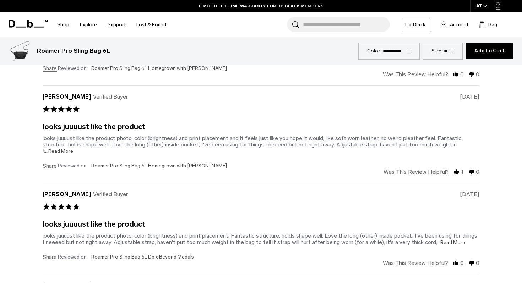
scroll to position [1856, 0]
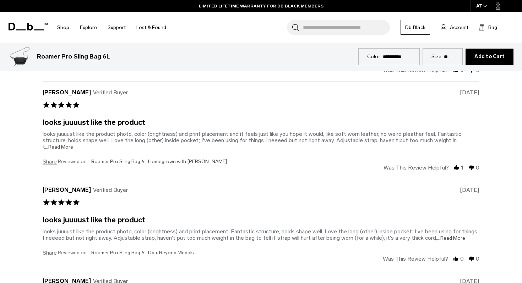
click at [61, 146] on span "...Read More" at bounding box center [59, 147] width 28 height 6
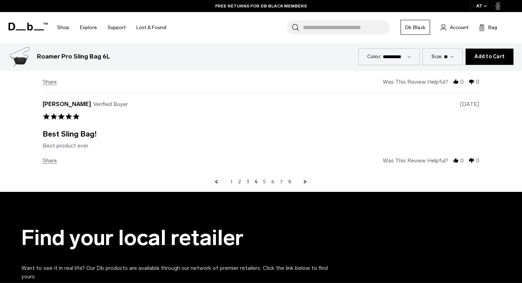
scroll to position [2130, 0]
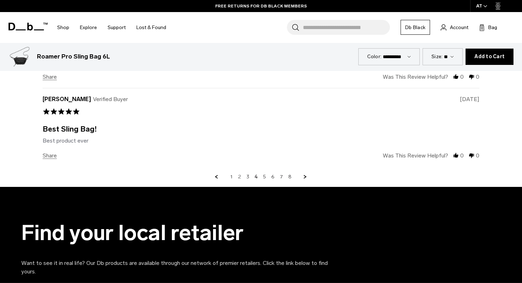
click at [240, 178] on link "2" at bounding box center [239, 177] width 3 height 6
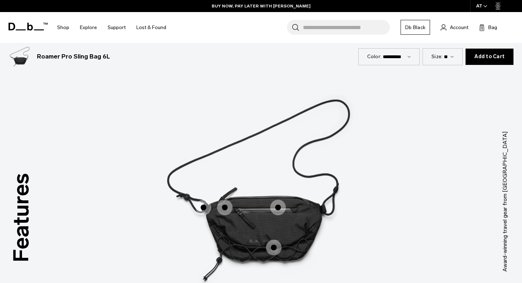
scroll to position [852, 0]
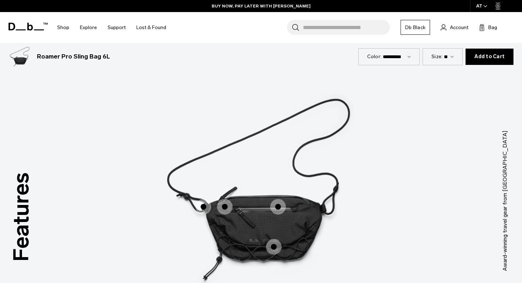
click at [280, 205] on span "1 / 3" at bounding box center [278, 207] width 16 height 16
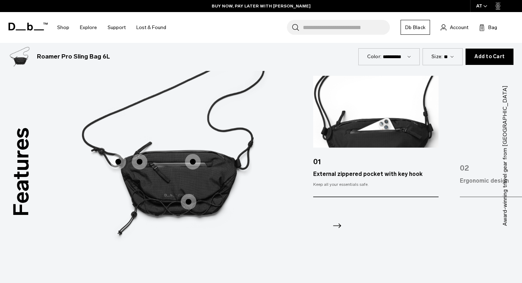
scroll to position [897, 0]
click at [189, 203] on span "1 / 3" at bounding box center [189, 202] width 16 height 16
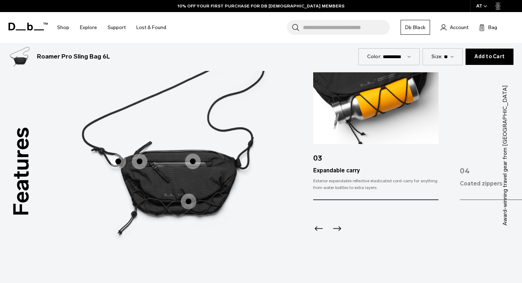
click at [146, 165] on span "1 / 3" at bounding box center [140, 162] width 16 height 16
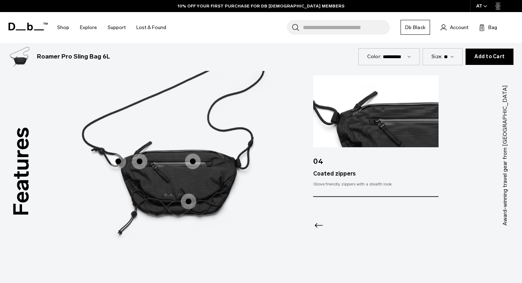
click at [121, 160] on span "1 / 3" at bounding box center [118, 162] width 16 height 16
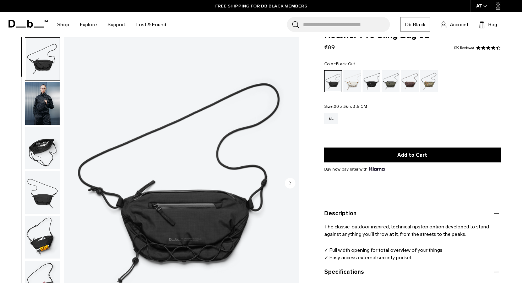
scroll to position [0, 0]
